Goal: Navigation & Orientation: Find specific page/section

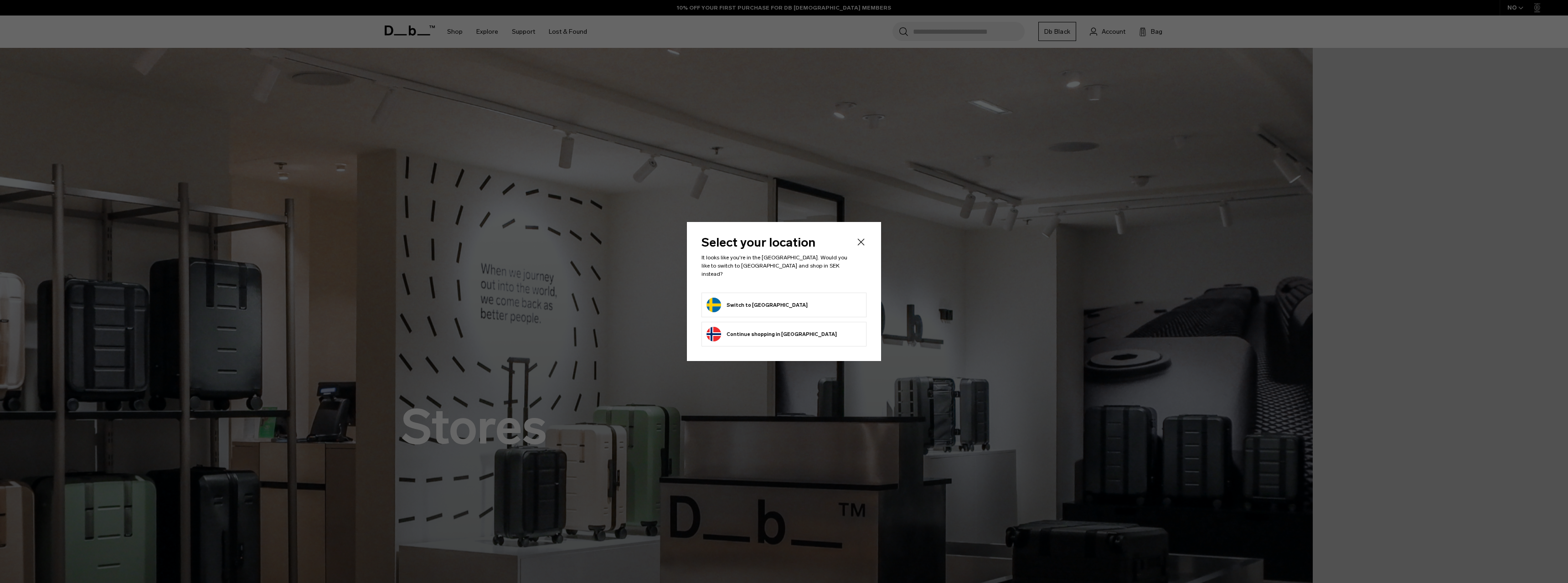
click at [750, 301] on button "Switch to Sweden" at bounding box center [757, 305] width 101 height 15
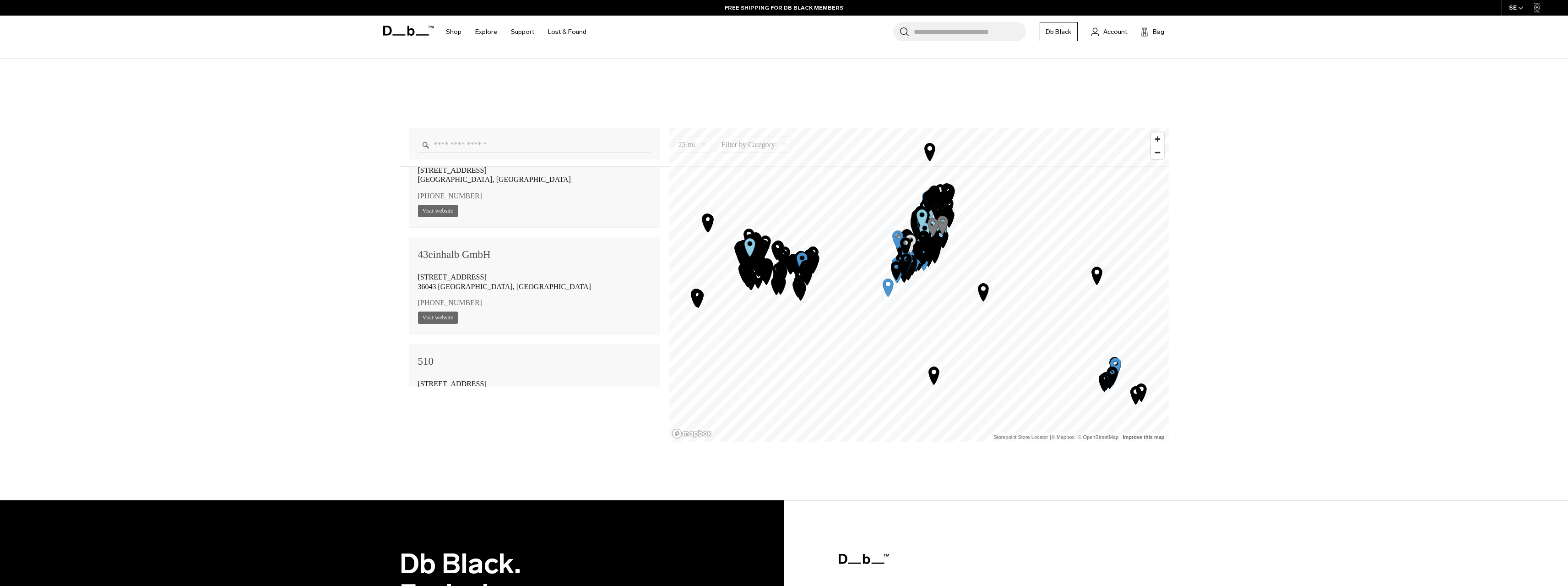
scroll to position [1007, 0]
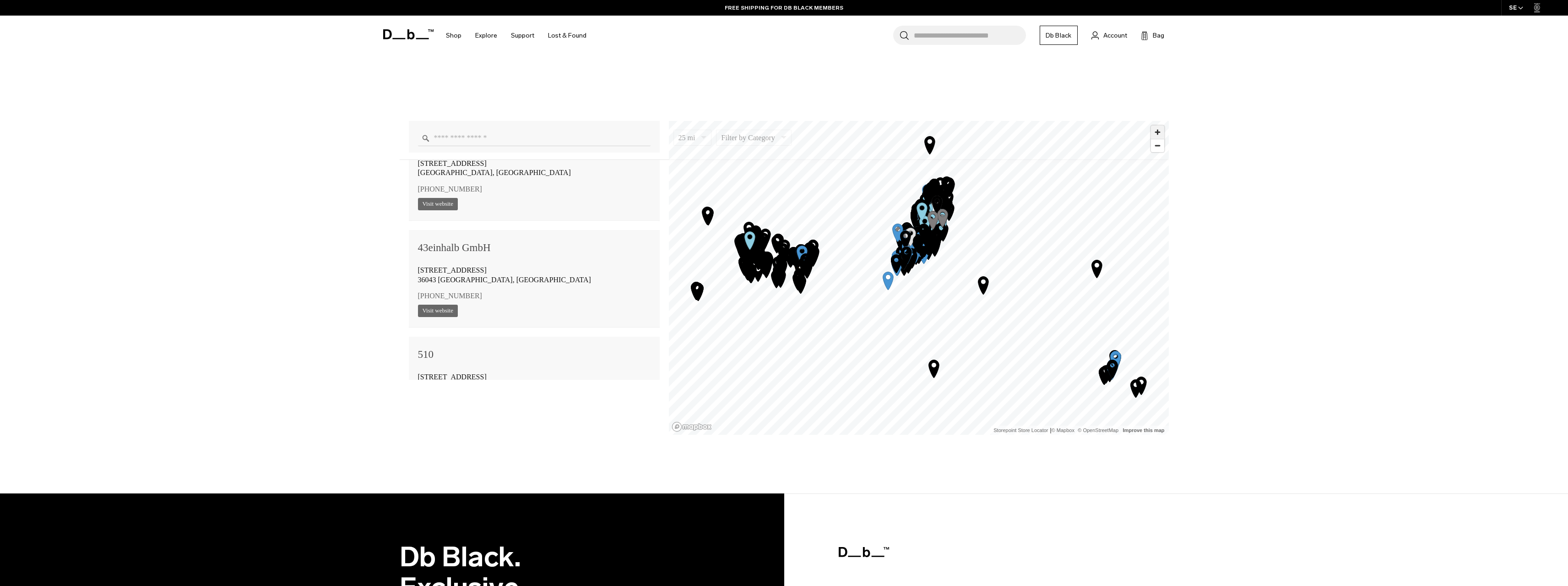
click at [1162, 134] on span "Zoom in" at bounding box center [1158, 132] width 13 height 13
